Goal: Task Accomplishment & Management: Manage account settings

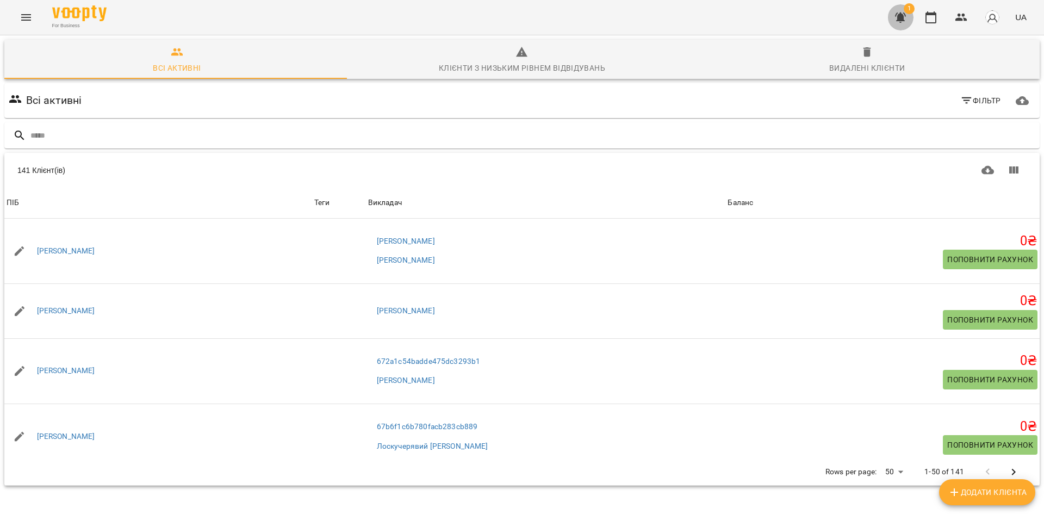
click at [901, 21] on icon "button" at bounding box center [900, 18] width 11 height 10
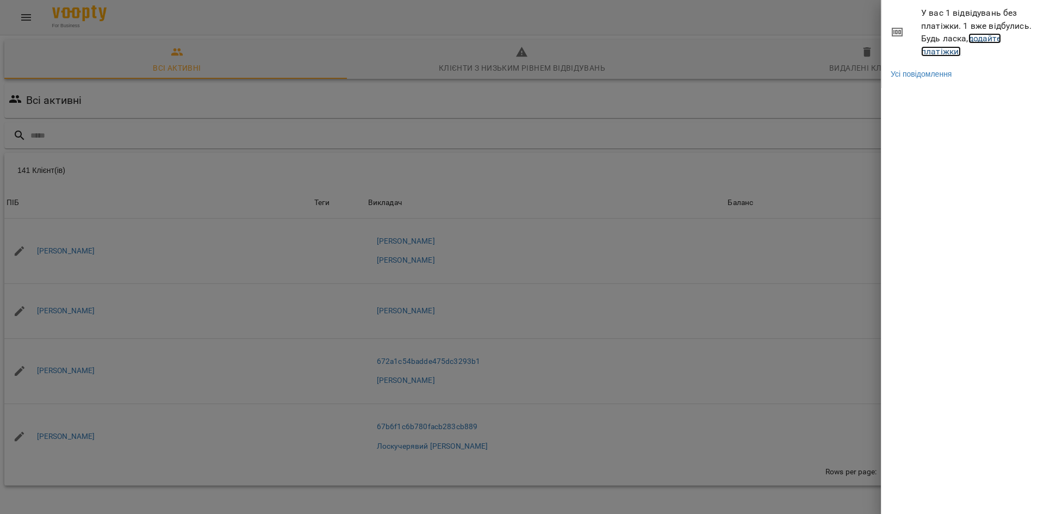
click at [948, 49] on link "додайте платіжки!" at bounding box center [961, 44] width 80 height 23
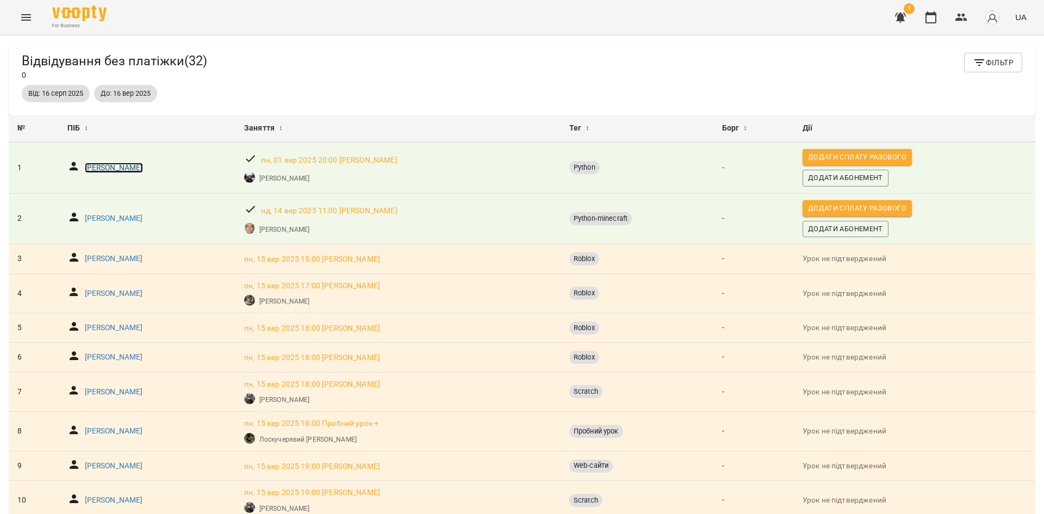
click at [117, 168] on p "[PERSON_NAME]" at bounding box center [114, 168] width 58 height 11
click at [141, 222] on p "[PERSON_NAME]" at bounding box center [114, 218] width 58 height 11
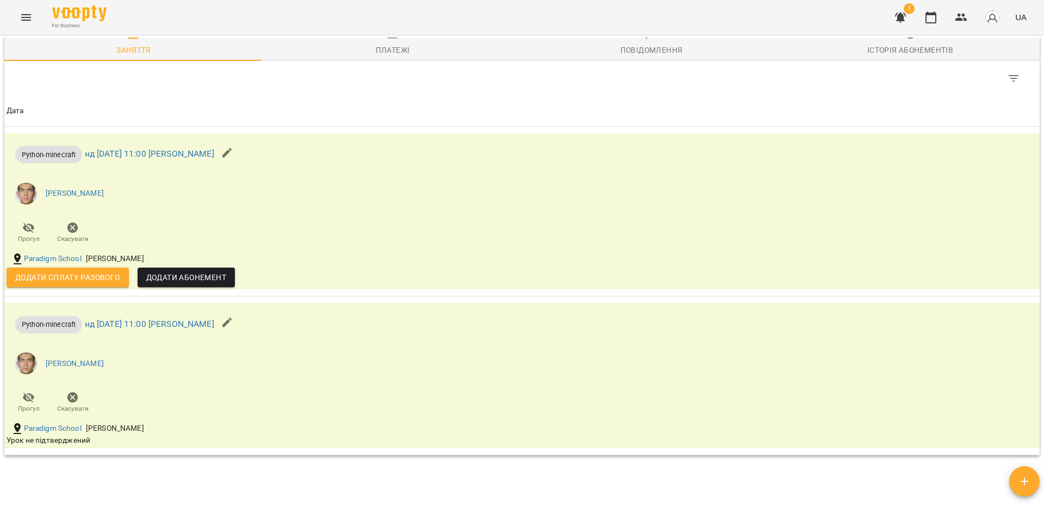
scroll to position [851, 0]
